Goal: Task Accomplishment & Management: Use online tool/utility

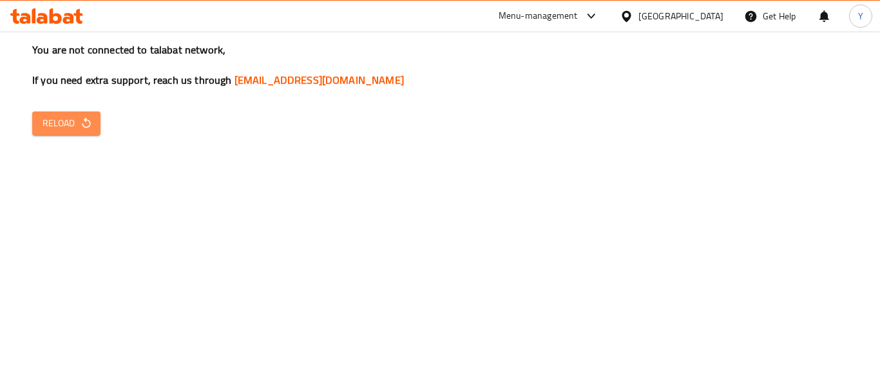
click at [72, 120] on span "Reload" at bounding box center [67, 123] width 48 height 16
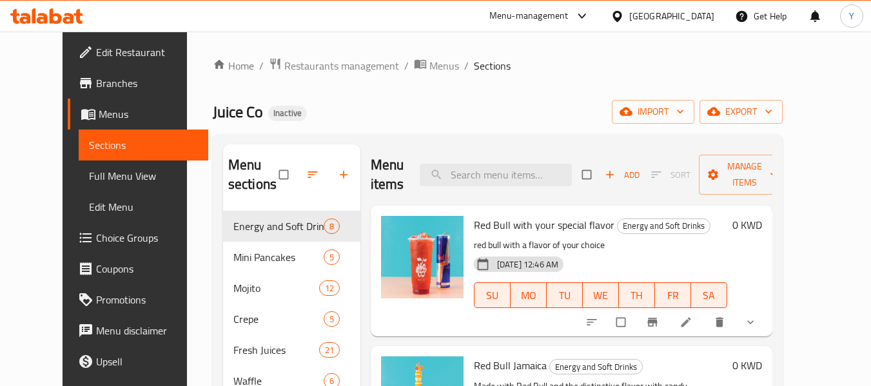
click at [699, 9] on div "[GEOGRAPHIC_DATA]" at bounding box center [671, 16] width 85 height 14
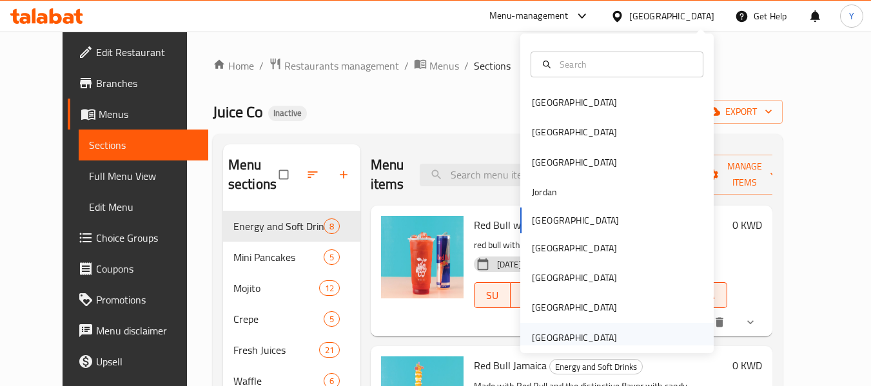
click at [628, 334] on div "United Arab Emirates" at bounding box center [616, 338] width 193 height 30
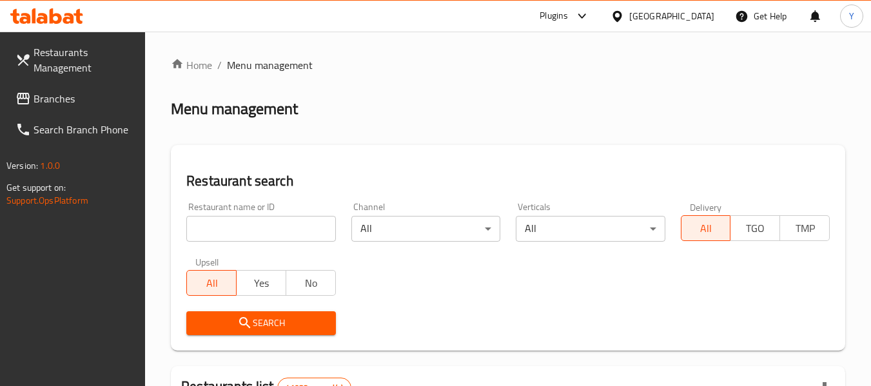
click at [192, 231] on input "search" at bounding box center [260, 229] width 149 height 26
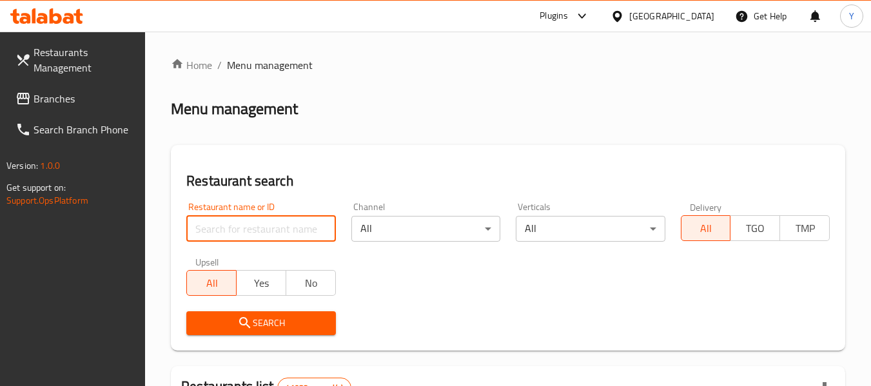
paste input "AL DEIRA FRIED CHICKEN"
type input "AL DEIRA FRIED CHICKEN"
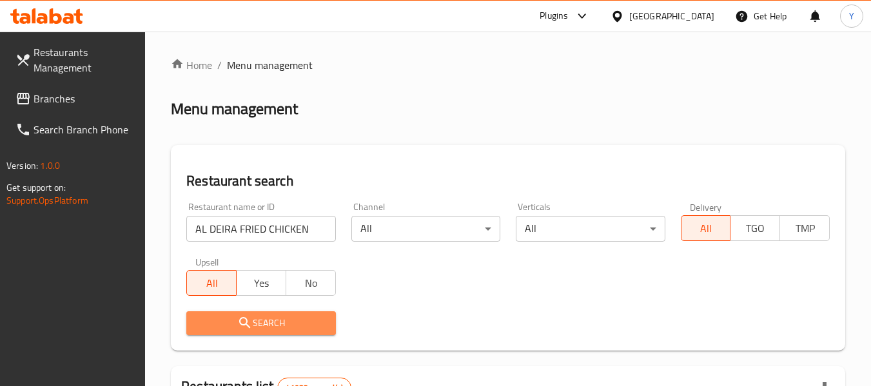
click at [263, 314] on button "Search" at bounding box center [260, 323] width 149 height 24
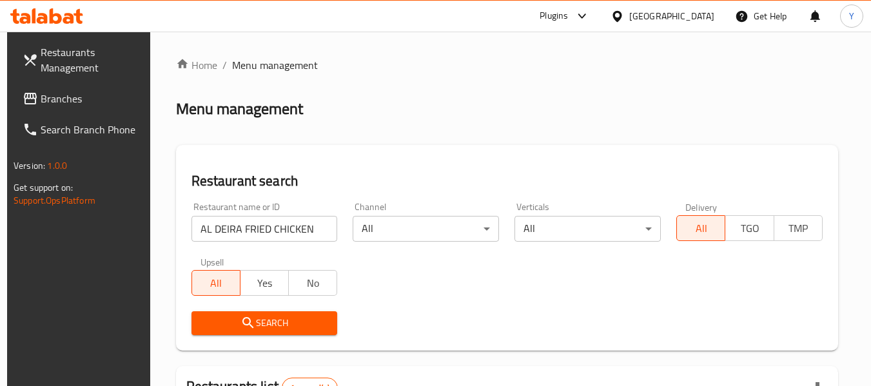
scroll to position [189, 0]
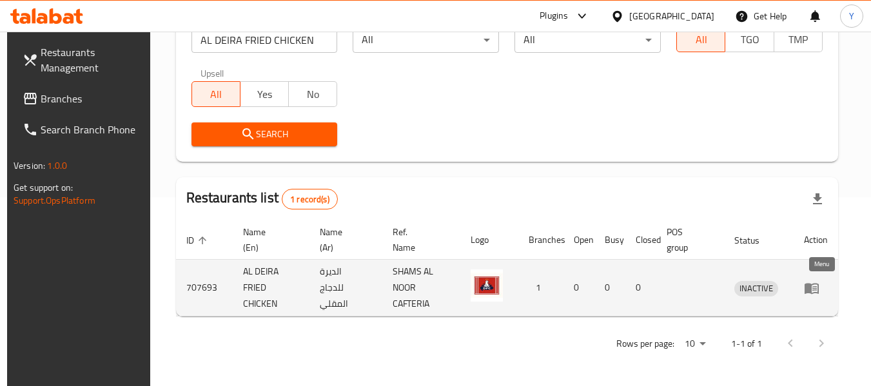
click at [817, 286] on icon "enhanced table" at bounding box center [811, 288] width 14 height 11
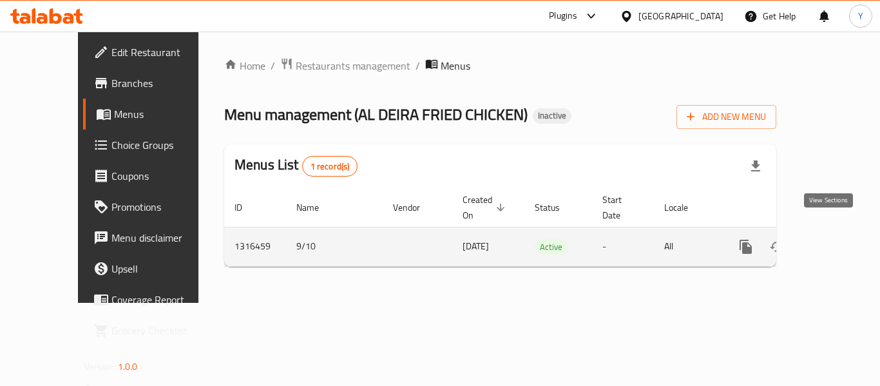
click at [824, 238] on link "enhanced table" at bounding box center [839, 246] width 31 height 31
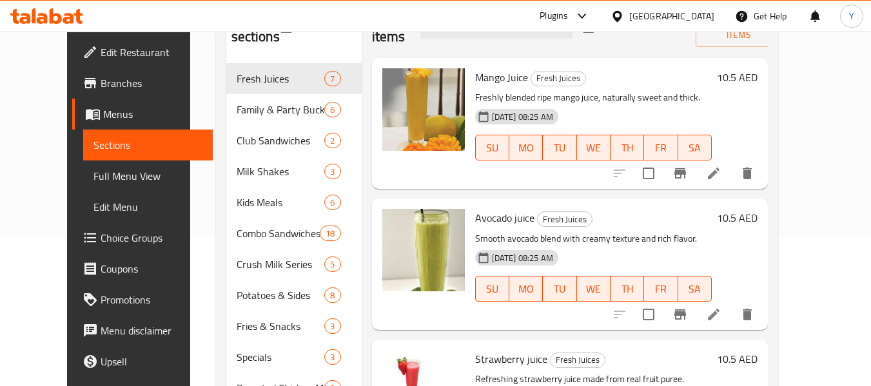
scroll to position [171, 0]
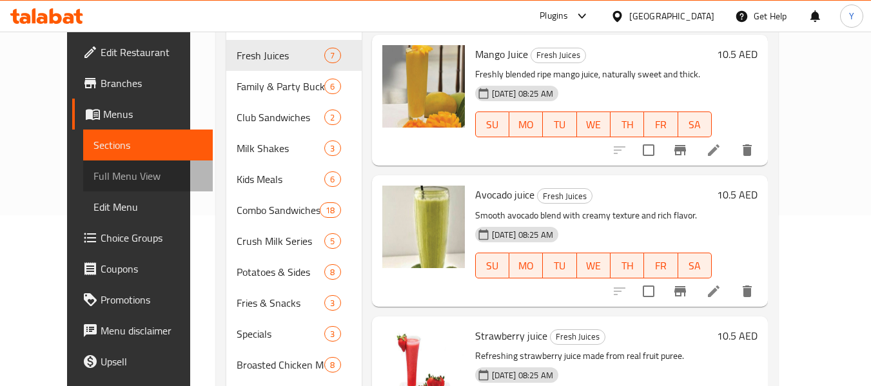
click at [93, 172] on span "Full Menu View" at bounding box center [147, 175] width 109 height 15
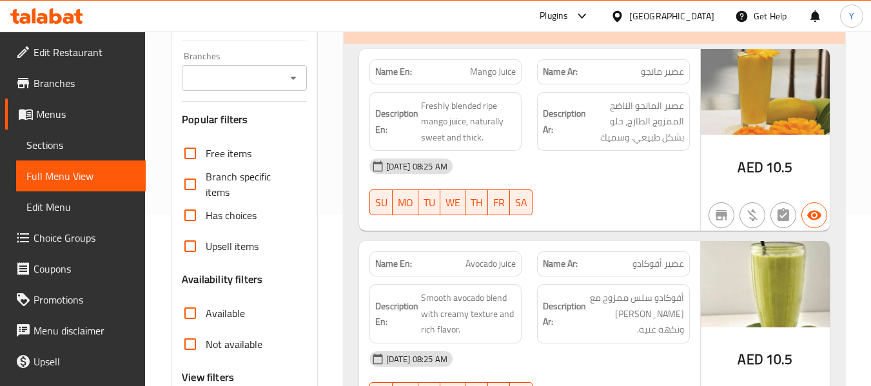
scroll to position [145, 0]
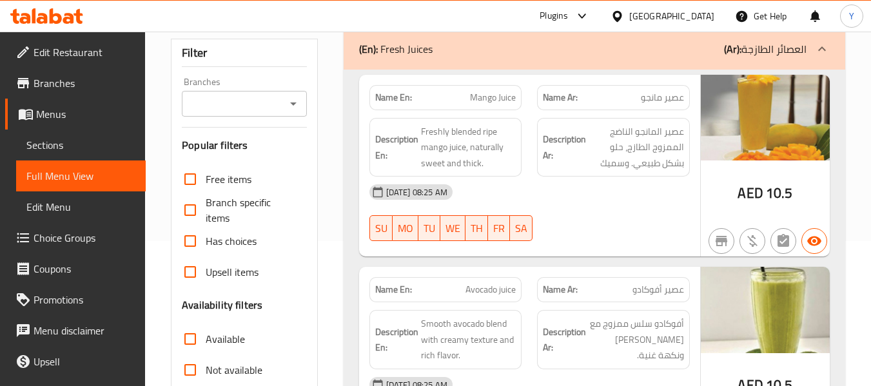
click at [710, 58] on div "(En): Fresh Juices (Ar): العصائر الطازجة" at bounding box center [593, 48] width 501 height 41
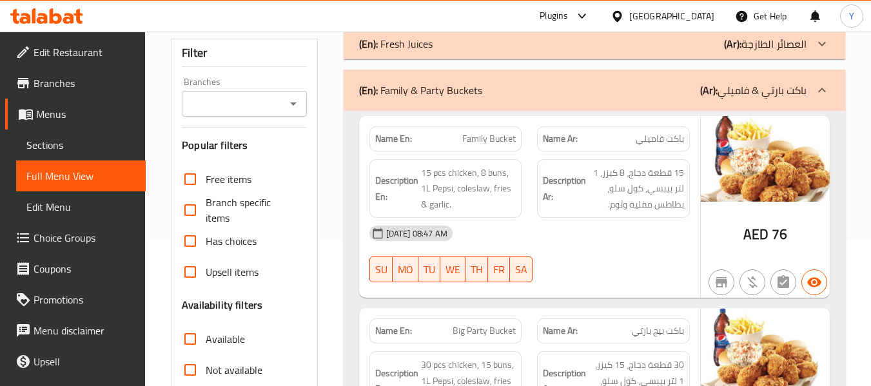
click at [707, 79] on div "(En): Family & Party Buckets (Ar): باكت بارتي & فاميلي" at bounding box center [593, 90] width 501 height 41
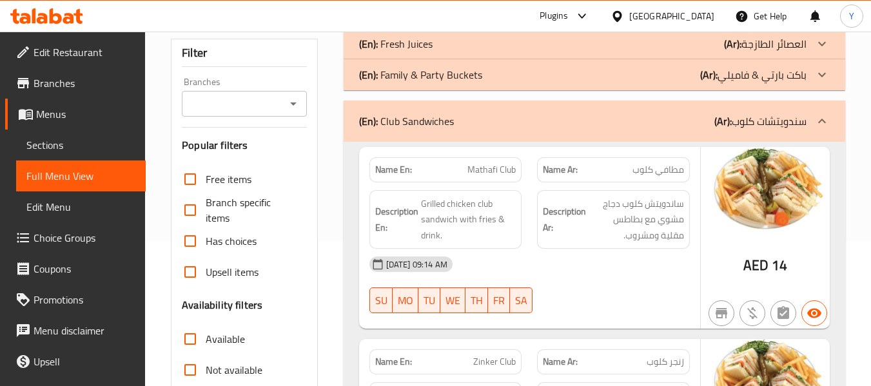
click at [654, 128] on div "(En): Club Sandwiches (Ar): سندويتشات كلوب" at bounding box center [582, 120] width 447 height 15
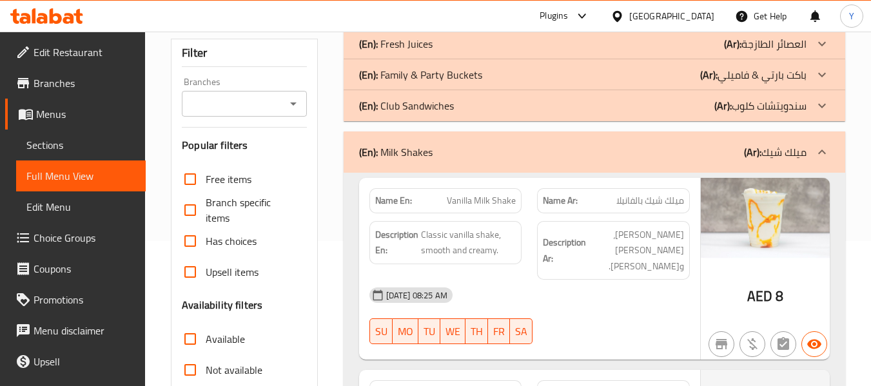
scroll to position [12411, 0]
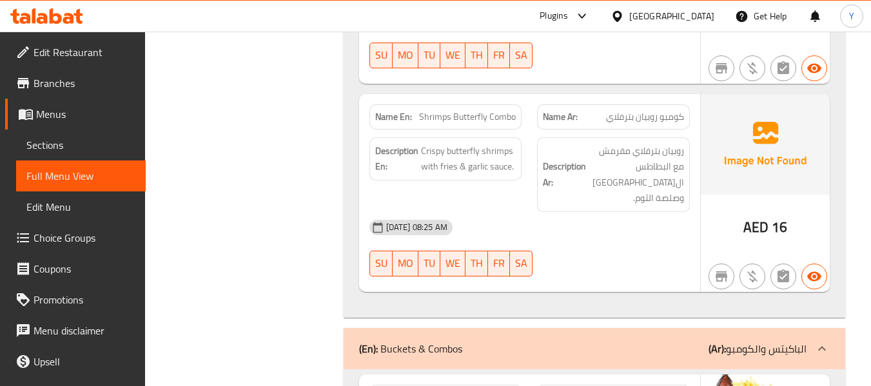
click at [530, 328] on div "(En): Buckets & Combos (Ar): الباكيتس والكومبو" at bounding box center [593, 348] width 501 height 41
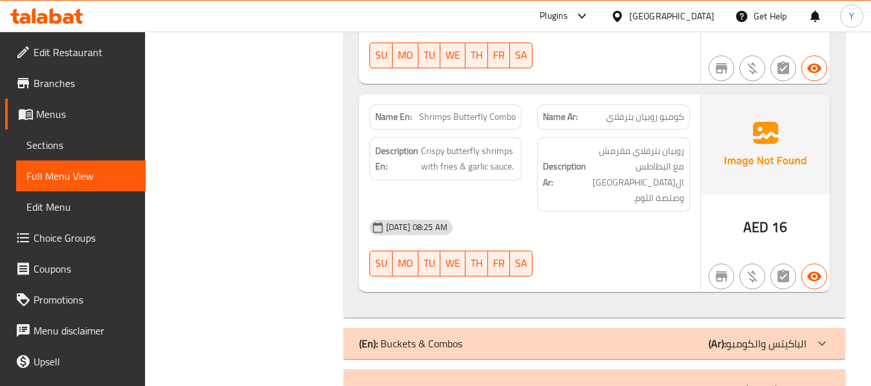
click at [531, 382] on div "(En): Grilled Sandwiches (Ar): سندويشات مشوية" at bounding box center [582, 389] width 447 height 15
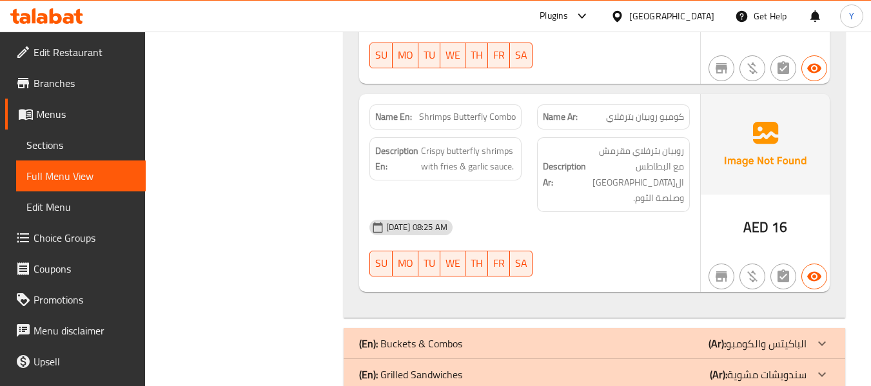
click at [590, 212] on div "09-10-2025 08:25 AM SU MO TU WE TH FR SA" at bounding box center [530, 248] width 336 height 72
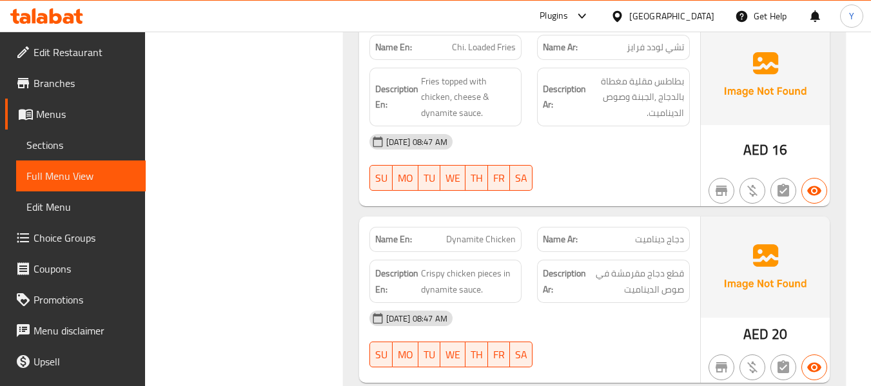
scroll to position [10813, 0]
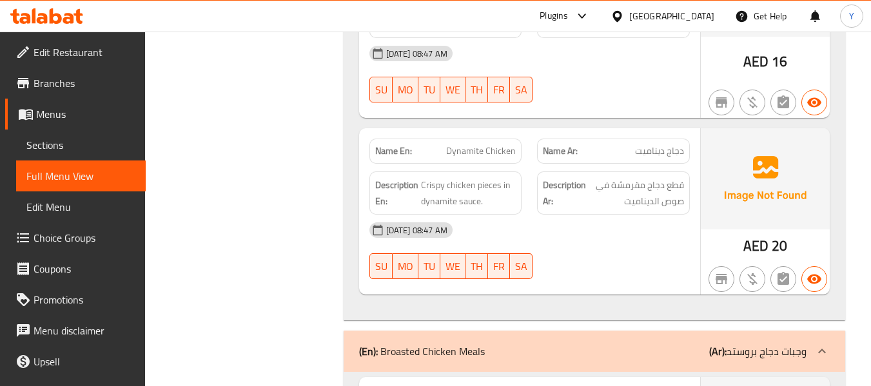
click at [531, 343] on div "(En): Broasted Chicken Meals (Ar): وجبات دجاج بروستد" at bounding box center [582, 350] width 447 height 15
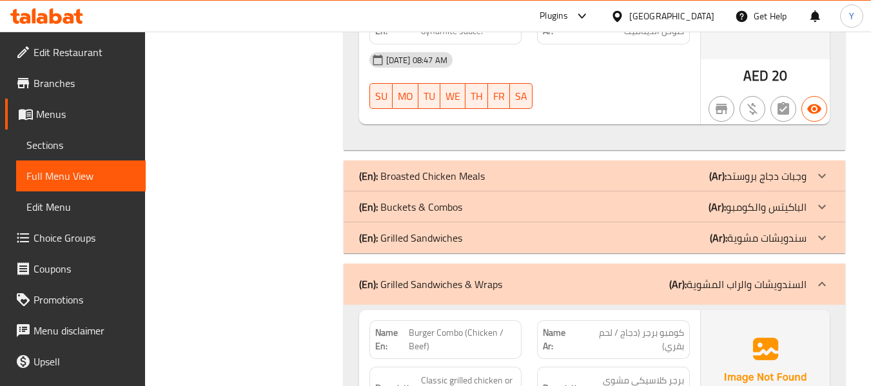
scroll to position [6591, 0]
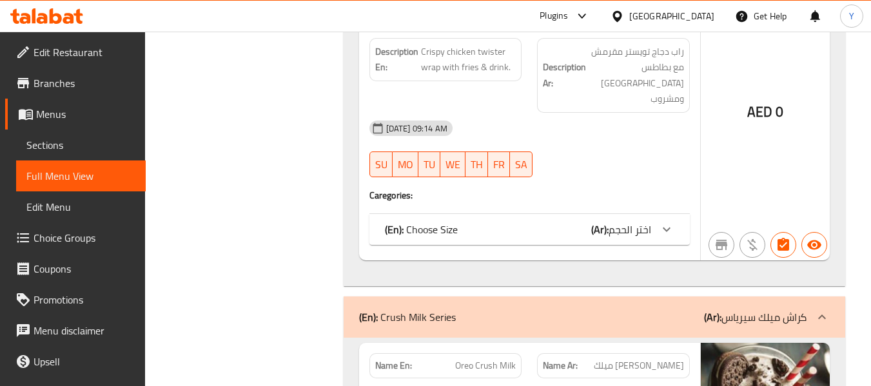
click at [521, 309] on div "(En): Crush Milk Series (Ar): كراش ميلك سيرياس" at bounding box center [582, 316] width 447 height 15
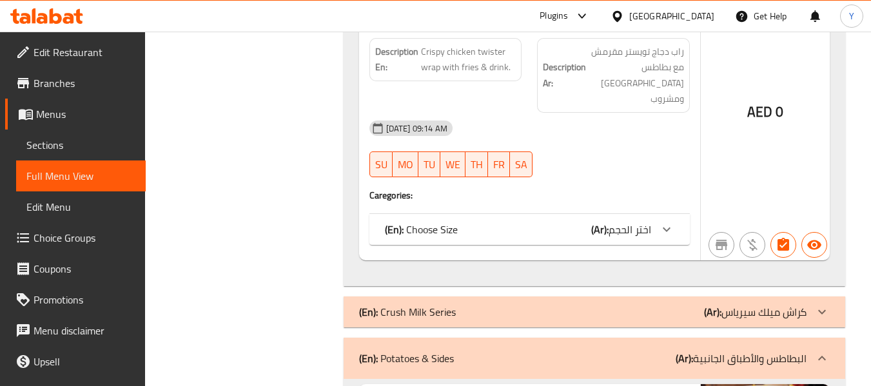
scroll to position [8522, 0]
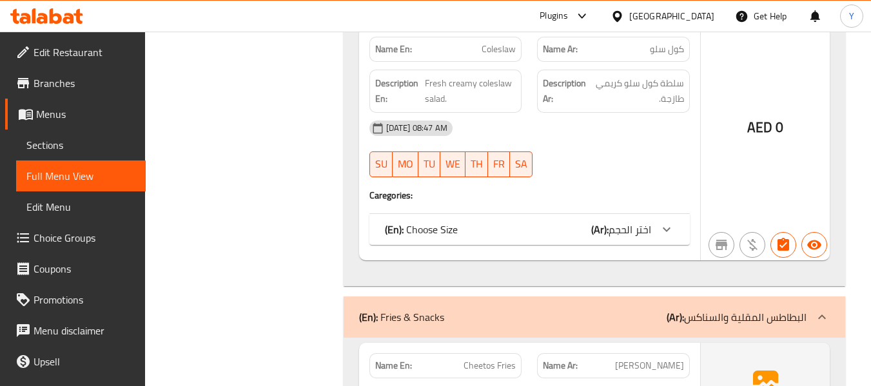
click at [409, 309] on p "(En): Fries & Snacks" at bounding box center [401, 316] width 85 height 15
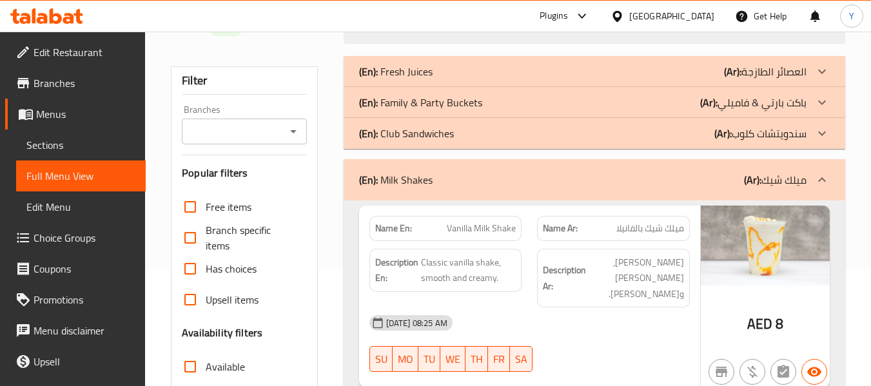
scroll to position [0, 0]
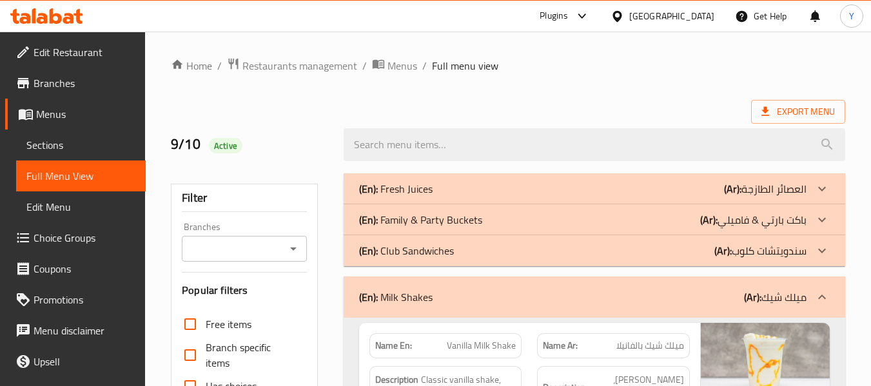
click at [445, 302] on div "(En): Milk Shakes (Ar): ميلك شيك" at bounding box center [582, 296] width 447 height 15
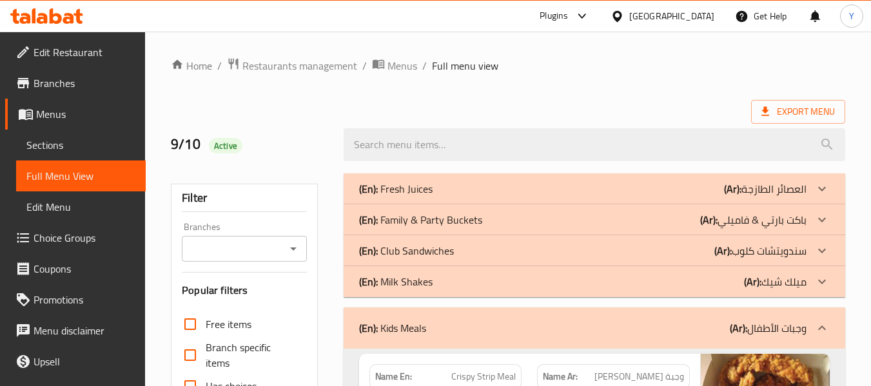
click at [423, 254] on p "(En): Club Sandwiches" at bounding box center [406, 250] width 95 height 15
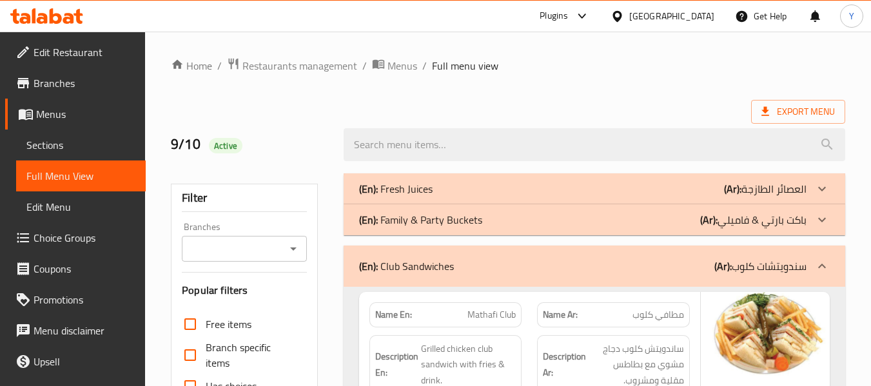
click at [412, 225] on p "(En): Family & Party Buckets" at bounding box center [420, 219] width 123 height 15
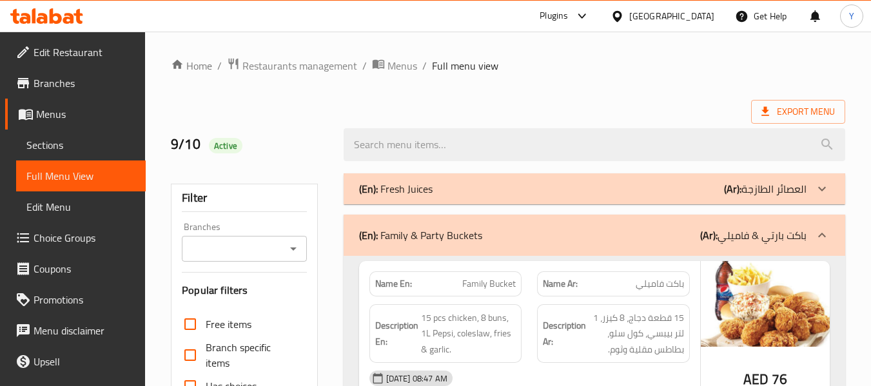
click at [386, 287] on strong "Name En:" at bounding box center [393, 284] width 37 height 14
copy strong "Name En:"
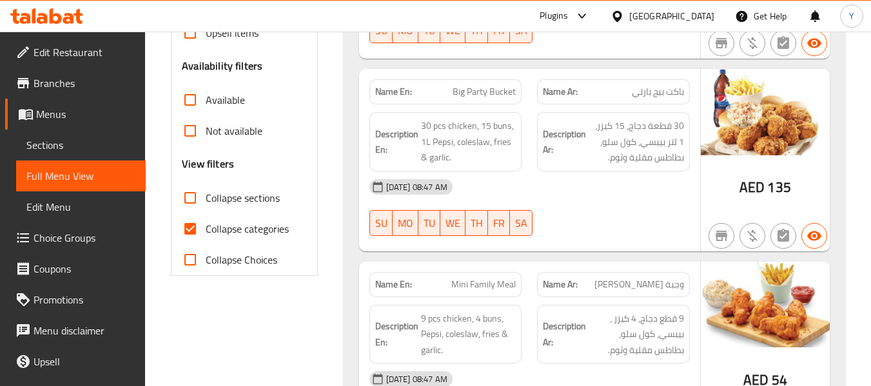
scroll to position [358, 0]
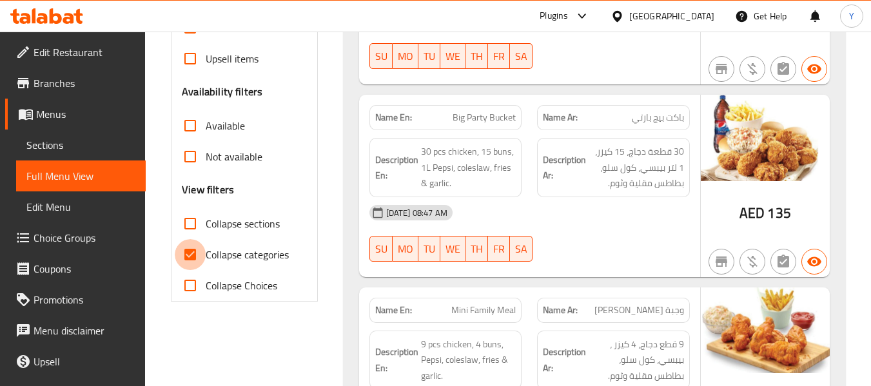
click at [201, 254] on input "Collapse categories" at bounding box center [190, 254] width 31 height 31
checkbox input "false"
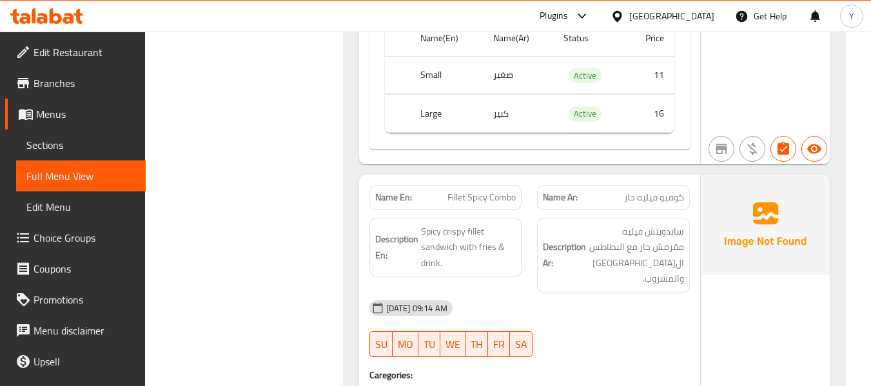
scroll to position [3722, 0]
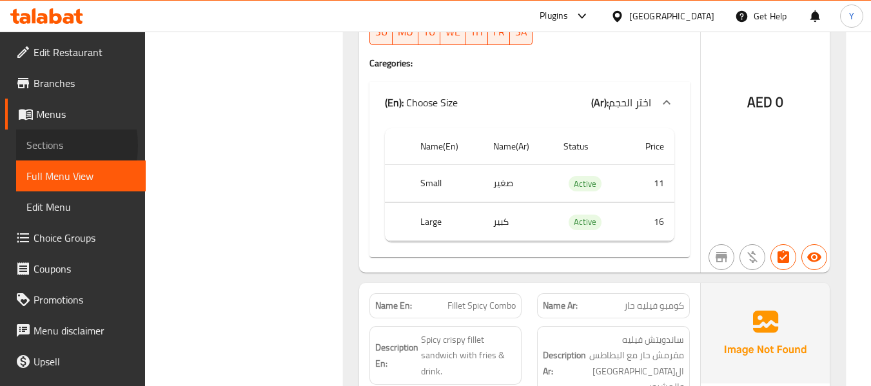
click at [39, 146] on span "Sections" at bounding box center [80, 144] width 109 height 15
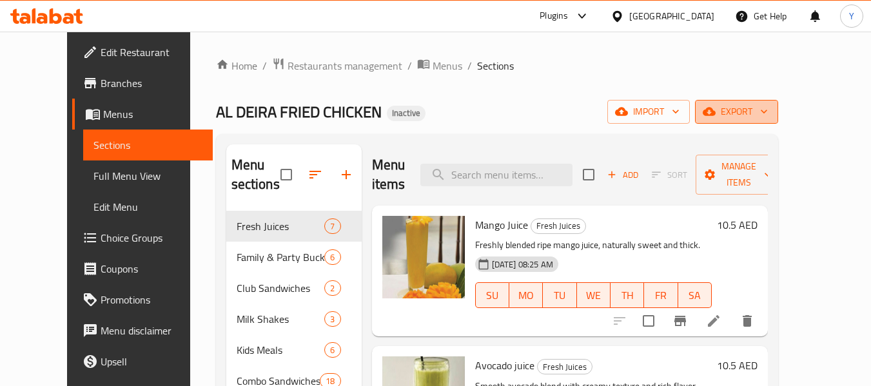
click at [770, 107] on icon "button" at bounding box center [763, 111] width 13 height 13
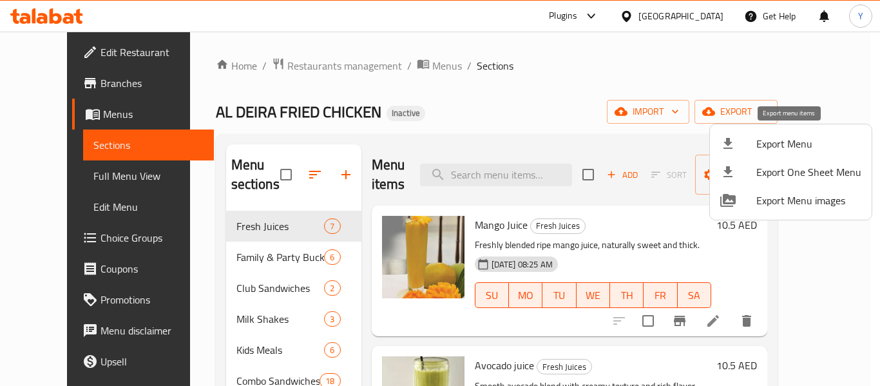
click at [773, 146] on span "Export Menu" at bounding box center [809, 143] width 105 height 15
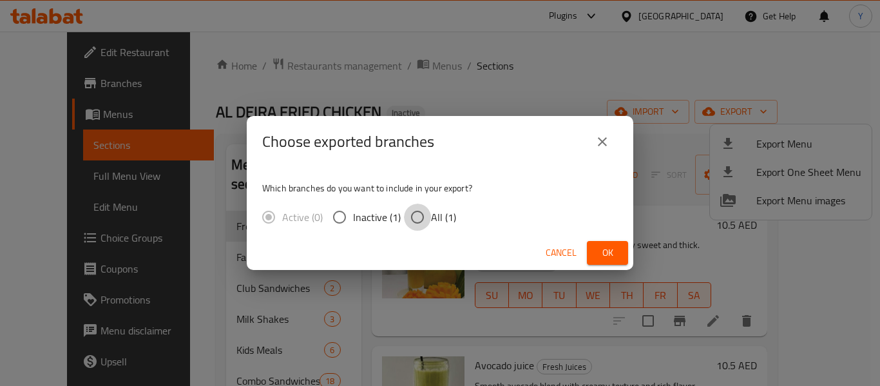
click at [427, 216] on input "All (1)" at bounding box center [417, 217] width 27 height 27
radio input "true"
click at [615, 251] on span "Ok" at bounding box center [607, 253] width 21 height 16
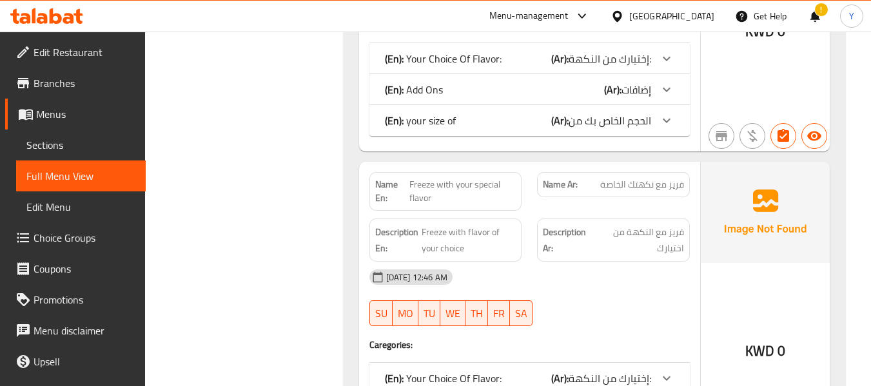
scroll to position [4140, 0]
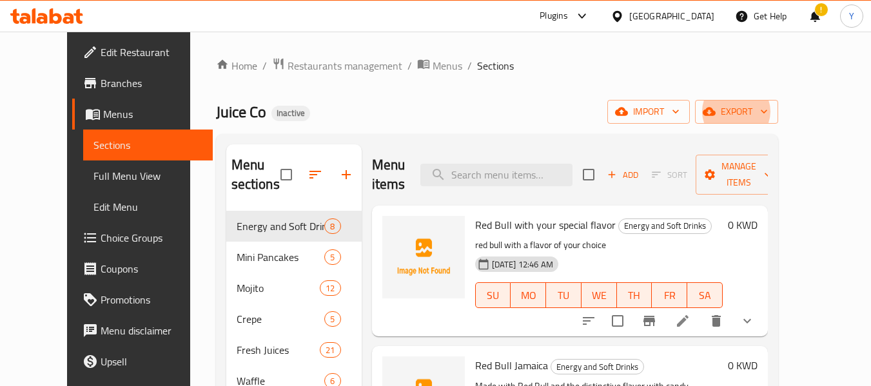
scroll to position [65, 0]
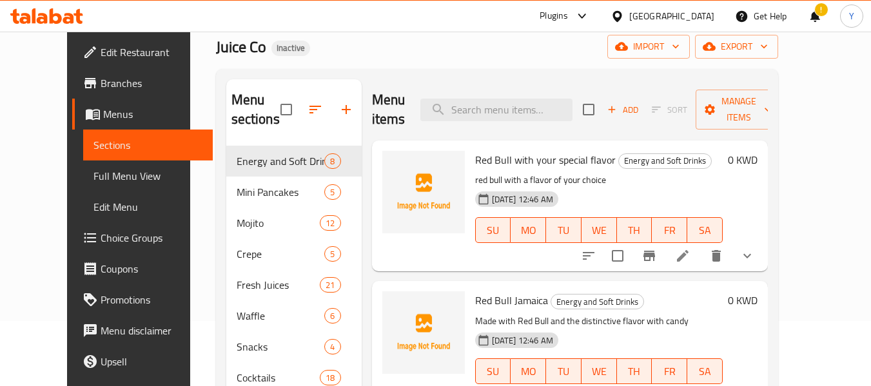
click at [674, 202] on div "09-10-2025 12:46 AM SU MO TU WE TH FR SA" at bounding box center [599, 221] width 258 height 70
